Goal: Information Seeking & Learning: Learn about a topic

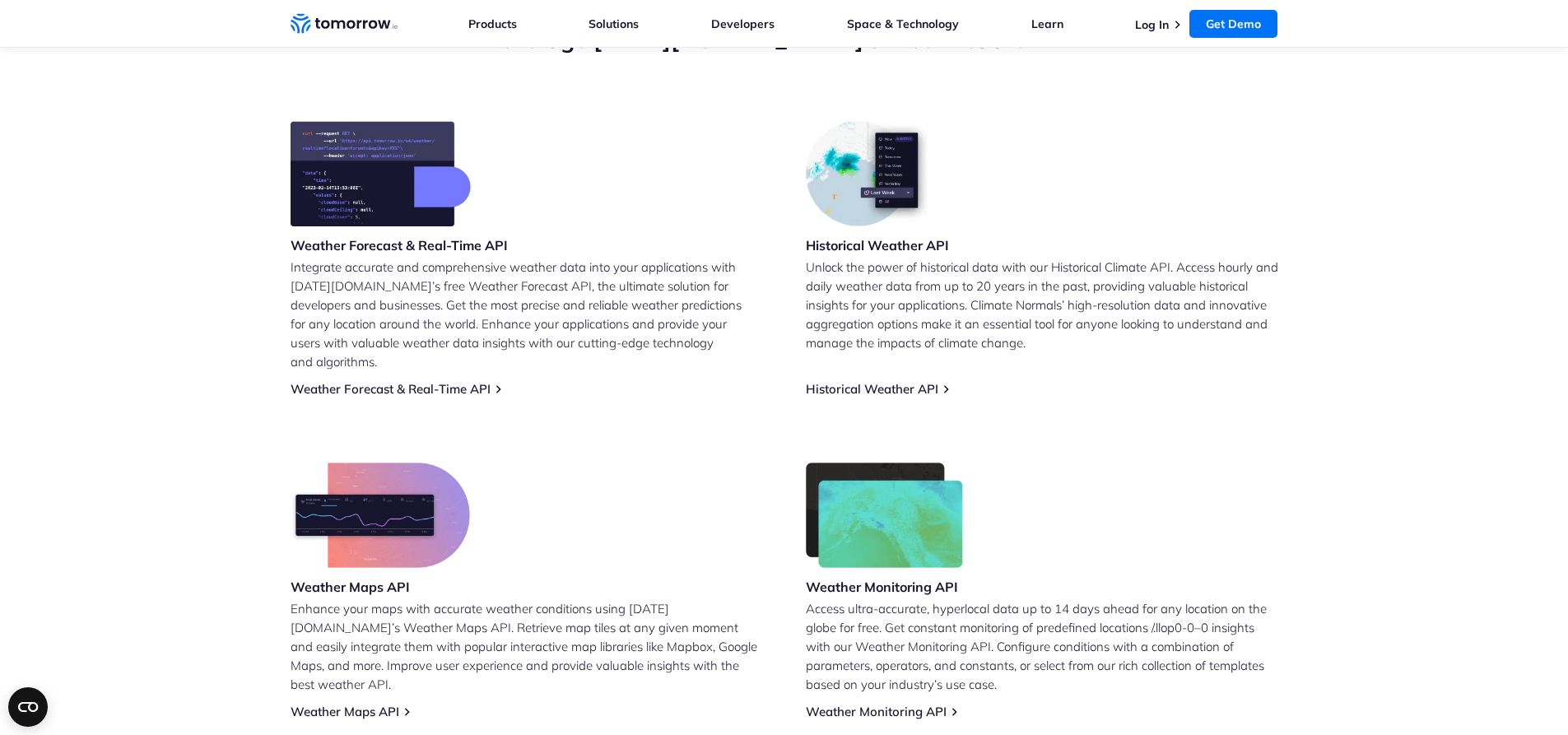
scroll to position [411, 0]
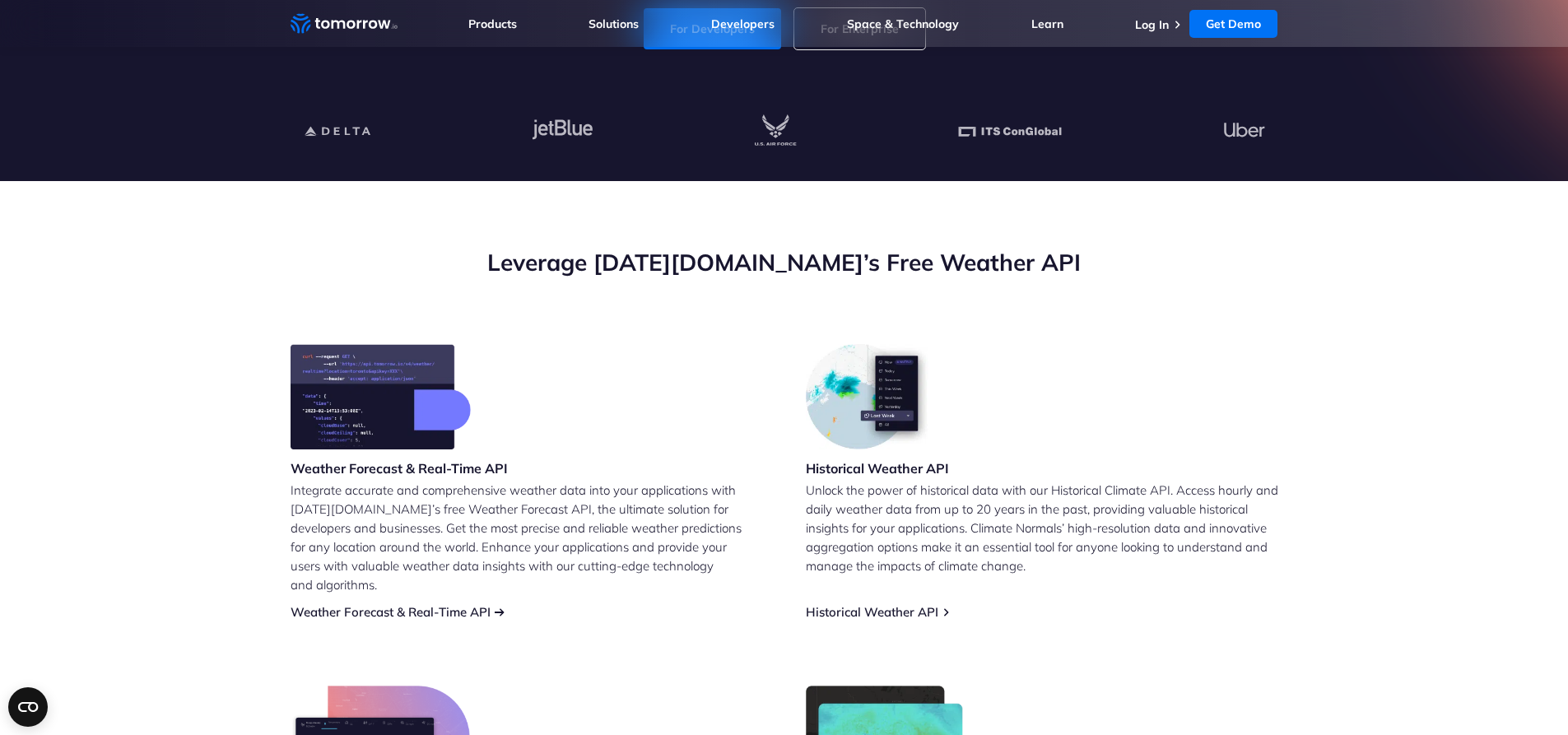
click at [391, 604] on link "Weather Forecast & Real-Time API" at bounding box center [391, 612] width 200 height 16
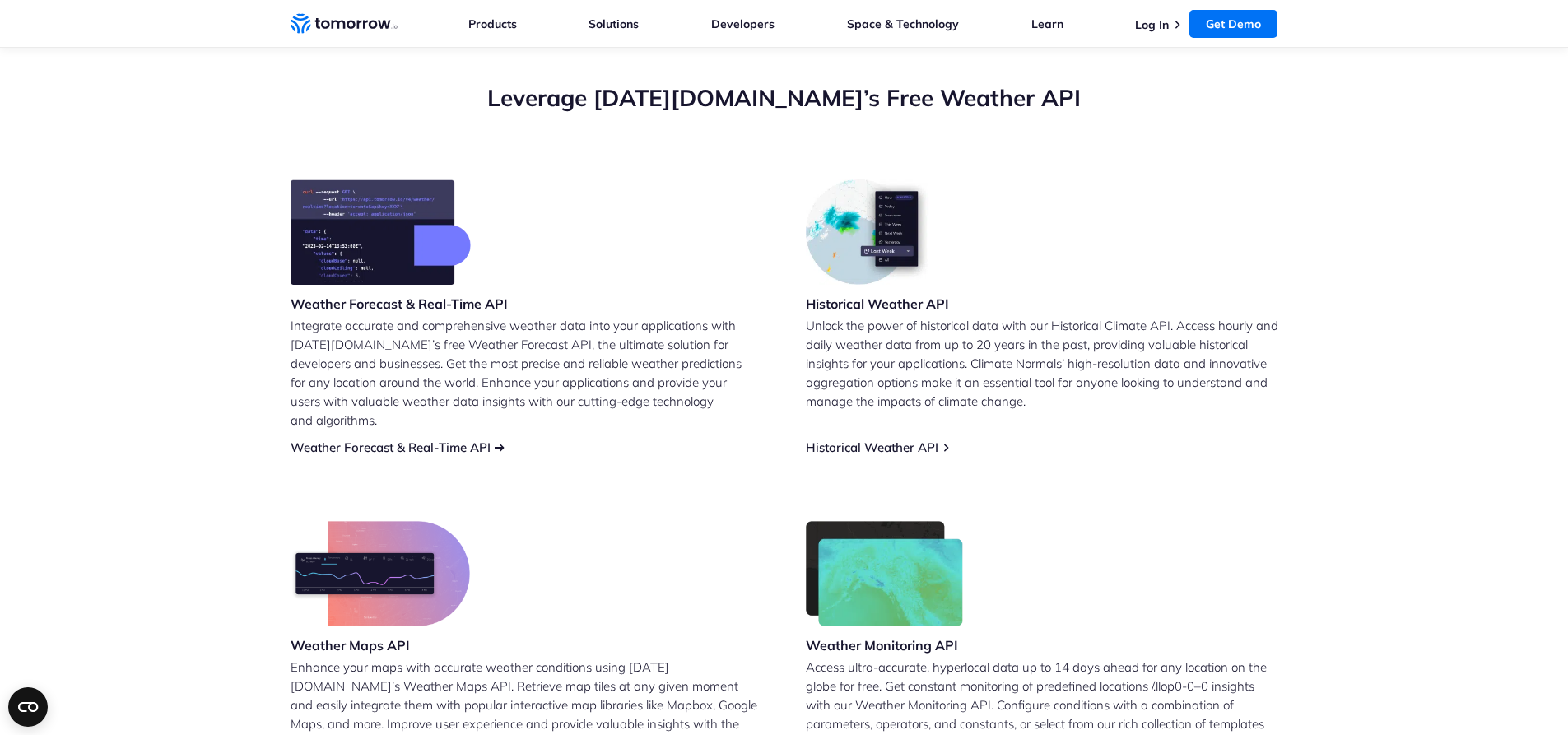
click at [401, 439] on link "Weather Forecast & Real-Time API" at bounding box center [391, 447] width 200 height 16
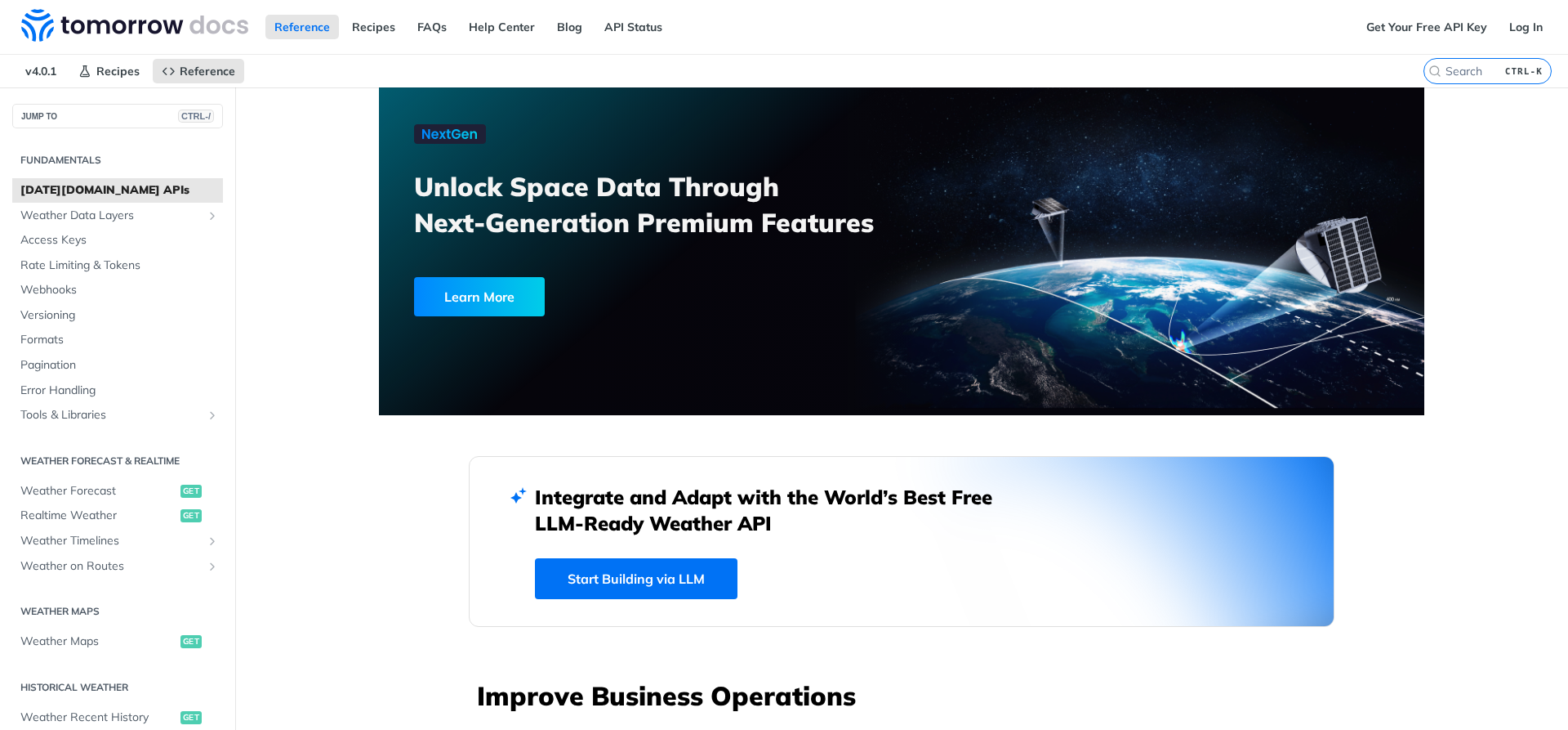
click at [596, 573] on link "Start Building via LLM" at bounding box center [636, 579] width 203 height 41
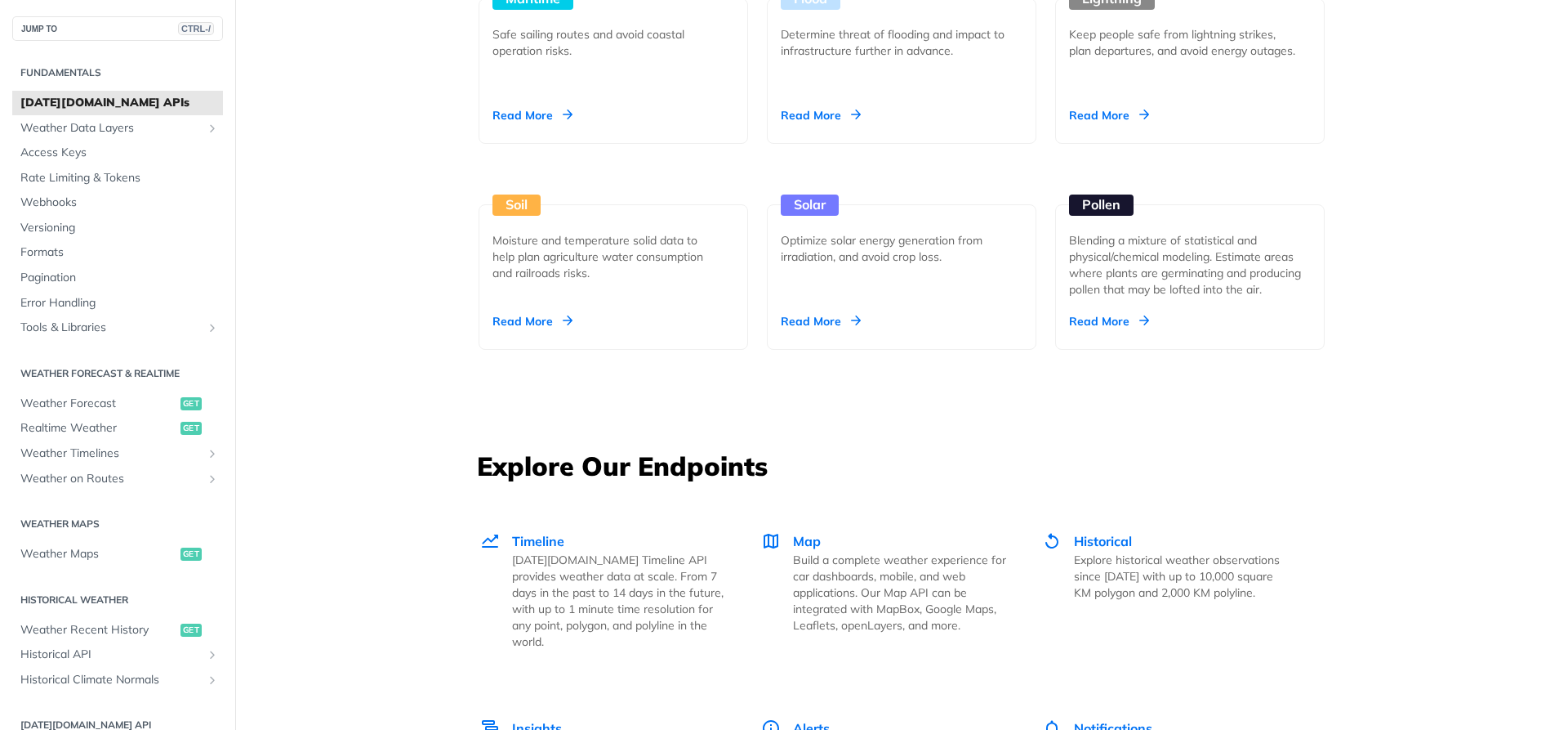
scroll to position [1471, 0]
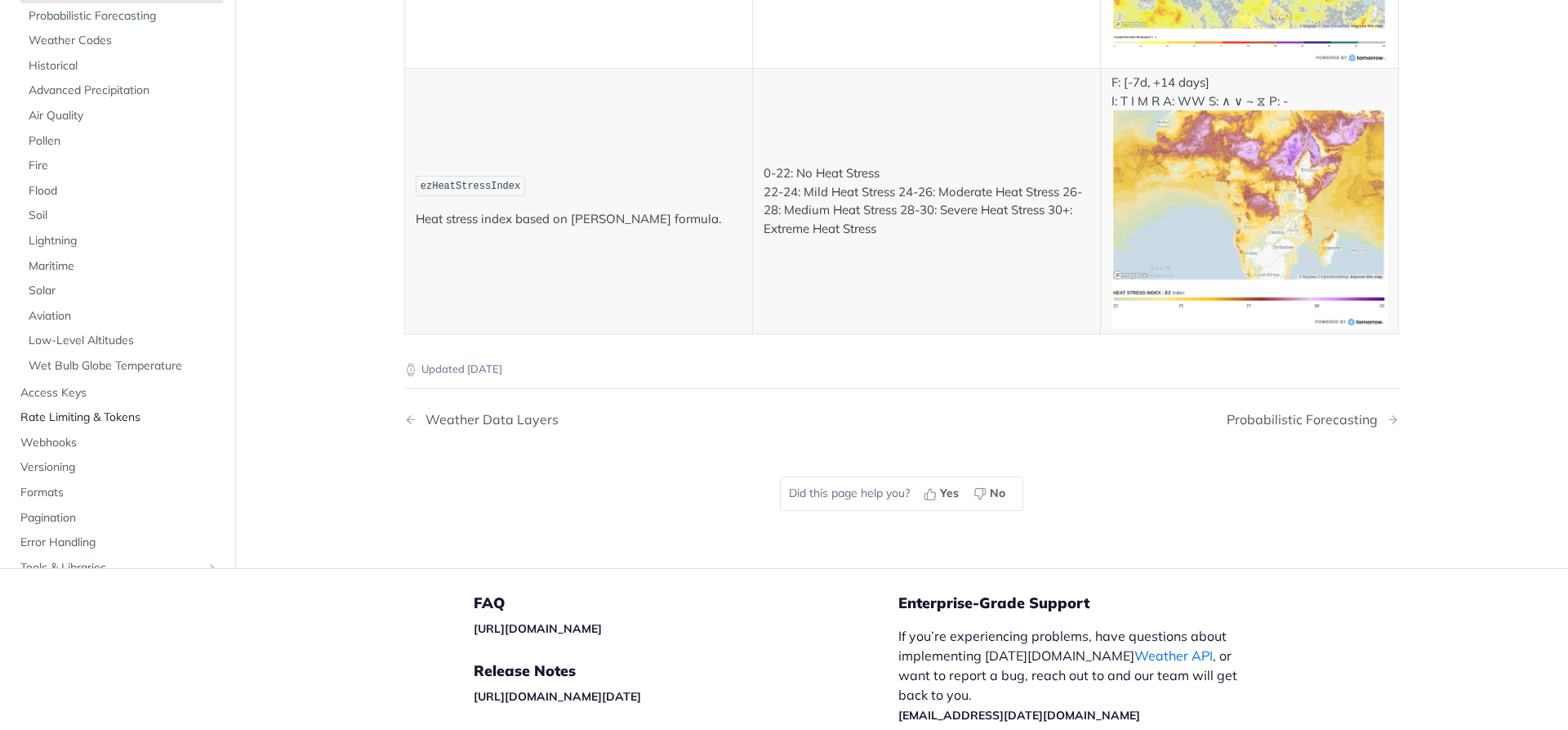
scroll to position [8827, 0]
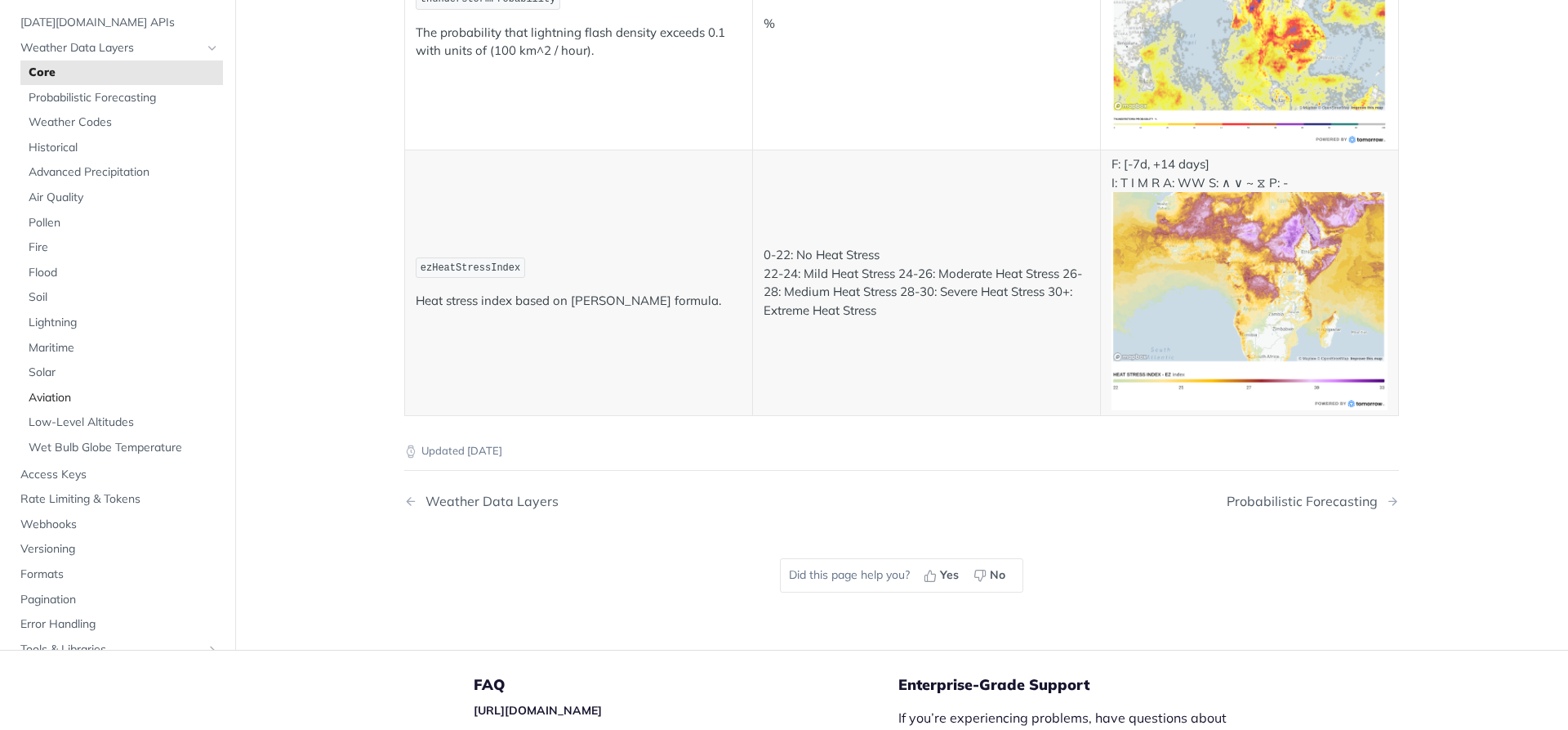
click at [108, 398] on span "Aviation" at bounding box center [123, 398] width 190 height 17
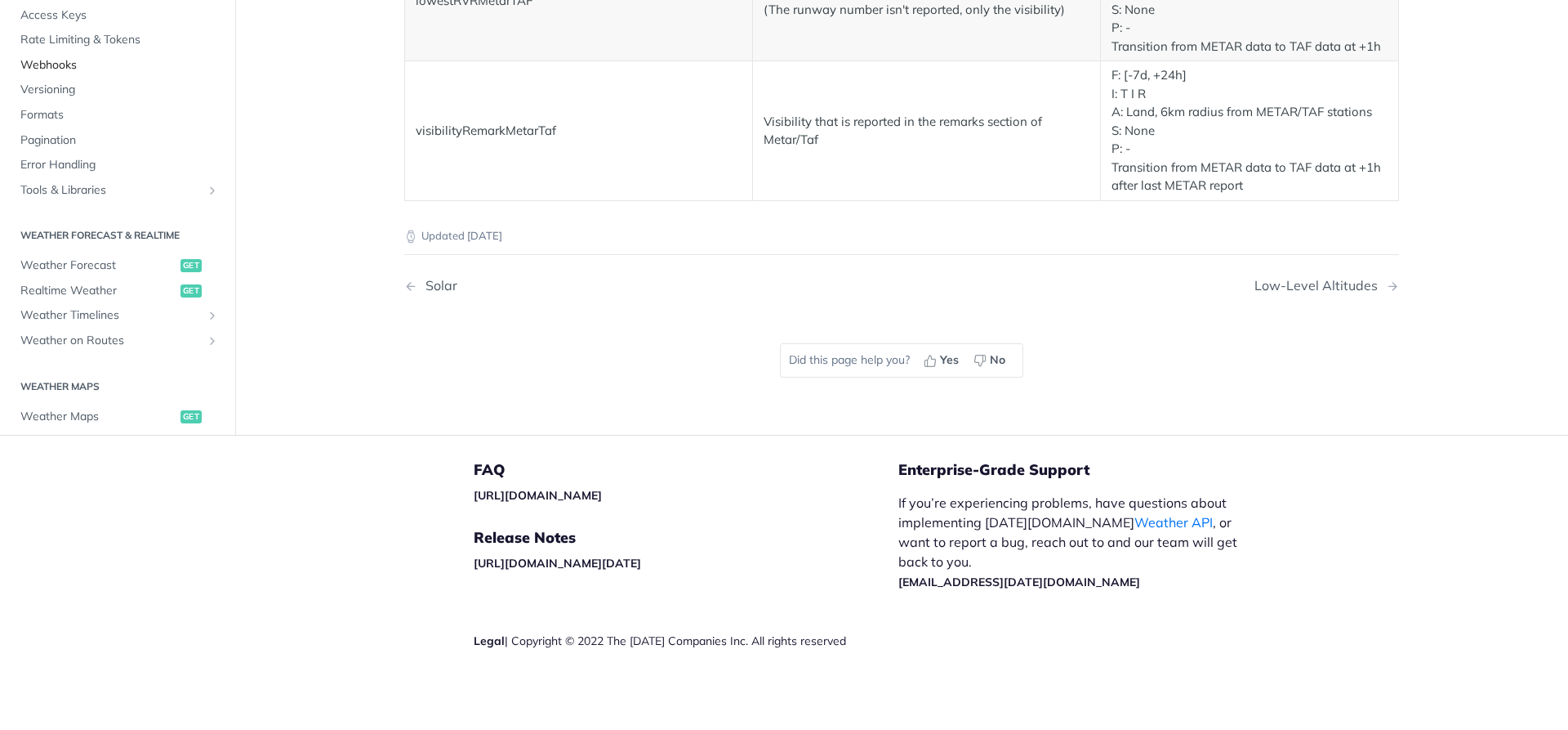
scroll to position [246, 0]
click at [106, 292] on span "Realtime Weather" at bounding box center [99, 291] width 156 height 17
